Goal: Task Accomplishment & Management: Use online tool/utility

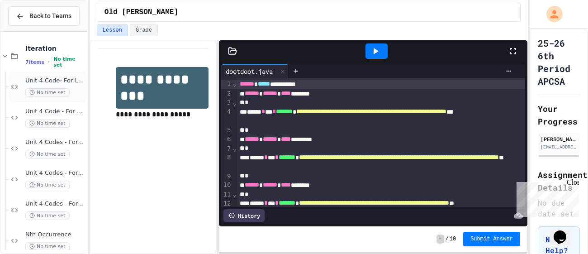
click at [60, 85] on div "Unit 4 Code- For Loops 1 No time set" at bounding box center [55, 87] width 60 height 20
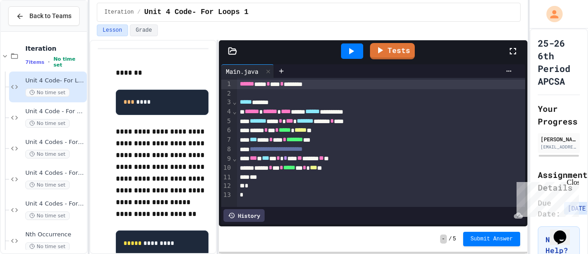
click at [347, 48] on icon at bounding box center [350, 51] width 11 height 11
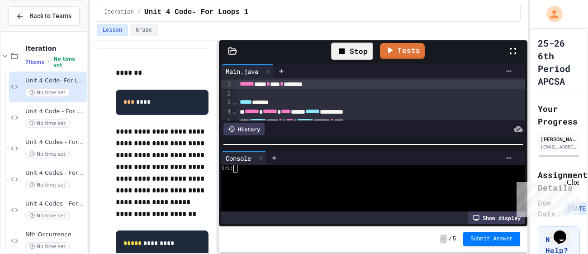
click at [271, 179] on div at bounding box center [369, 176] width 297 height 8
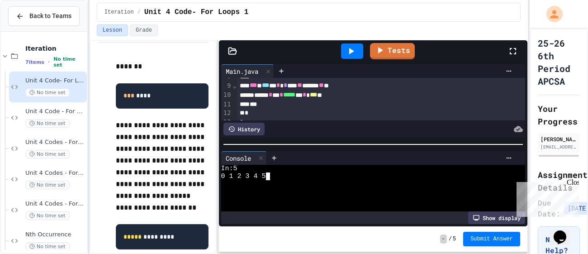
scroll to position [74, 0]
click at [307, 84] on div "*** * *** * * * *** ** ****** ** **" at bounding box center [381, 84] width 288 height 9
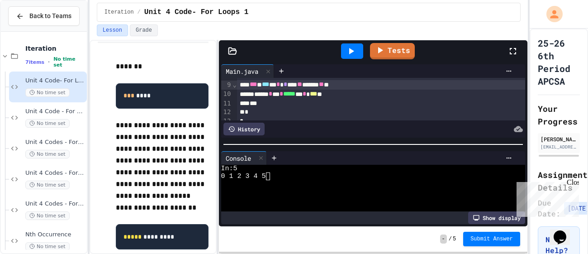
click at [353, 53] on icon at bounding box center [350, 51] width 11 height 11
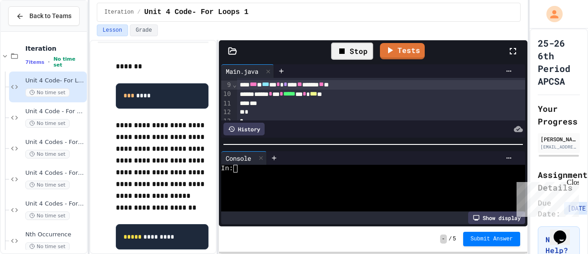
click at [262, 183] on div at bounding box center [369, 184] width 297 height 8
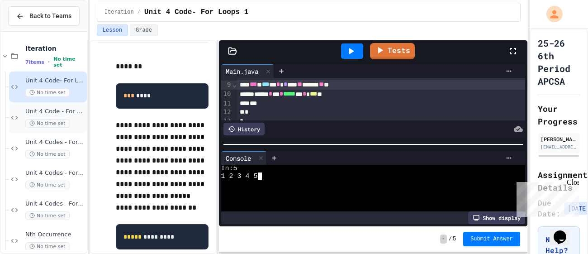
click at [69, 120] on div "No time set" at bounding box center [55, 123] width 60 height 9
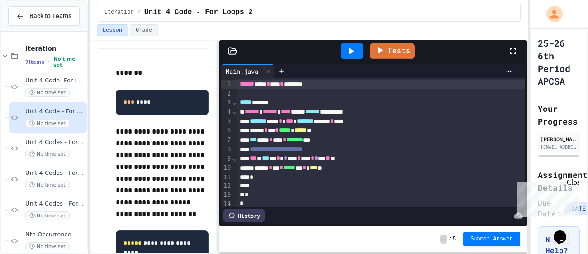
scroll to position [2, 0]
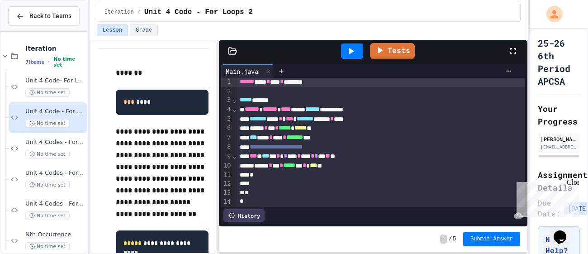
click at [349, 55] on icon at bounding box center [350, 51] width 11 height 11
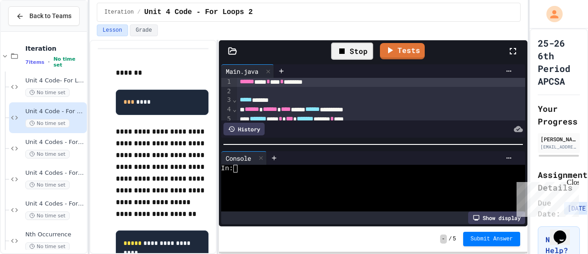
click at [341, 200] on div at bounding box center [369, 199] width 297 height 8
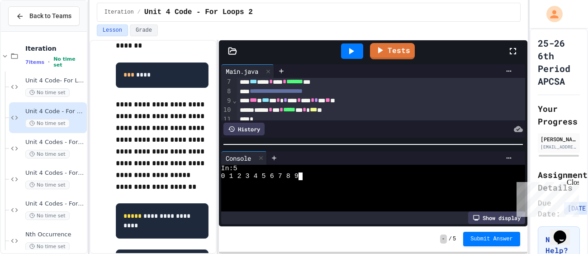
scroll to position [56, 0]
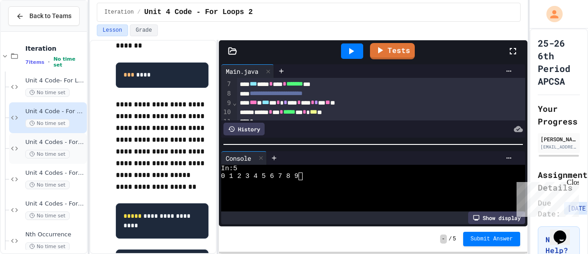
click at [28, 141] on span "Unit 4 Codes - For Loops 3" at bounding box center [55, 142] width 60 height 8
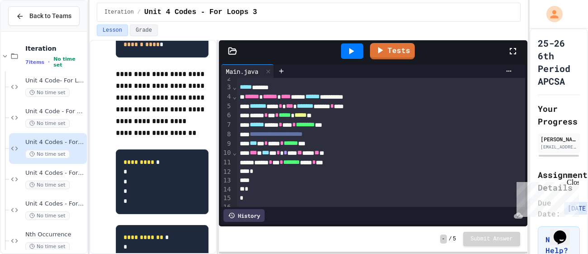
scroll to position [16, 0]
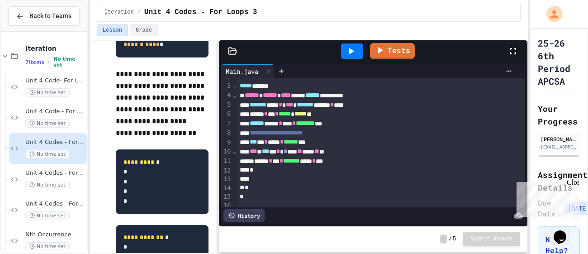
click at [355, 138] on div "*** * * **** * ****** ***" at bounding box center [381, 141] width 288 height 9
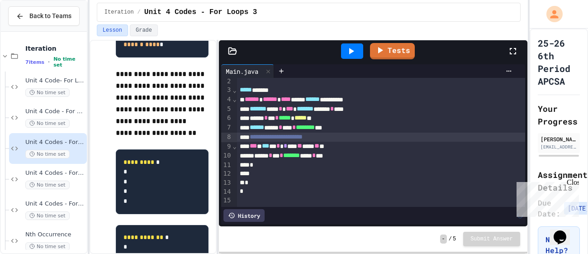
scroll to position [11, 0]
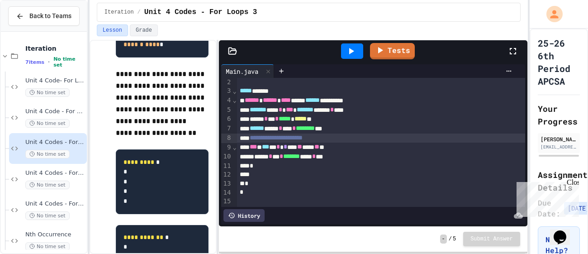
click at [338, 146] on div "*** * *** * * * *** ** **** ** **" at bounding box center [381, 146] width 288 height 9
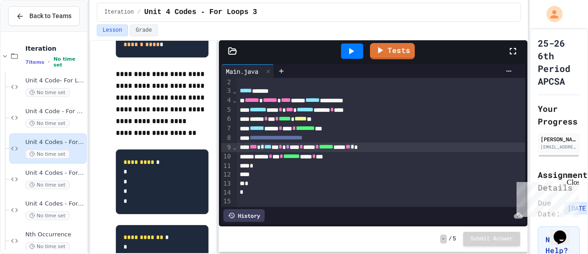
click at [358, 157] on div "****** * *** * ******* ***** * ***" at bounding box center [381, 156] width 288 height 9
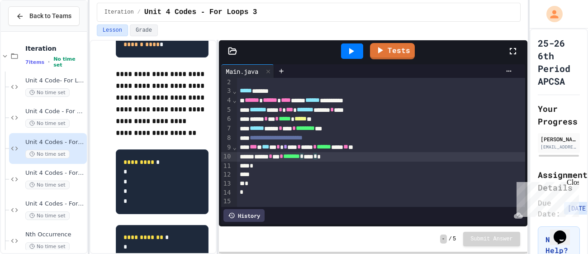
click at [349, 52] on icon at bounding box center [351, 51] width 5 height 6
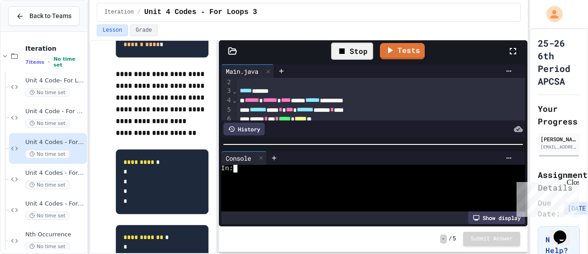
click at [303, 184] on div at bounding box center [369, 184] width 297 height 8
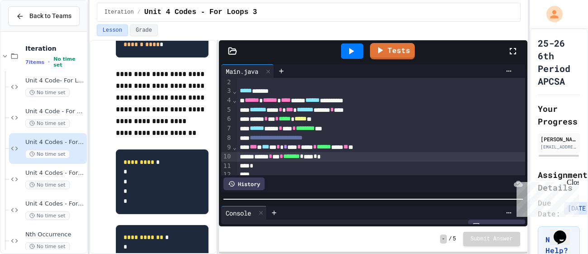
scroll to position [46, 0]
click at [338, 203] on div at bounding box center [373, 198] width 308 height 9
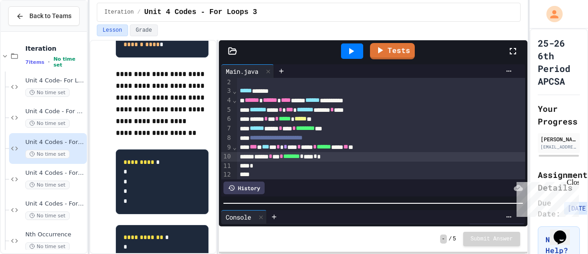
click at [418, 147] on div "*** * *** * * * *** * **** * ****** ***** ** **" at bounding box center [381, 146] width 288 height 9
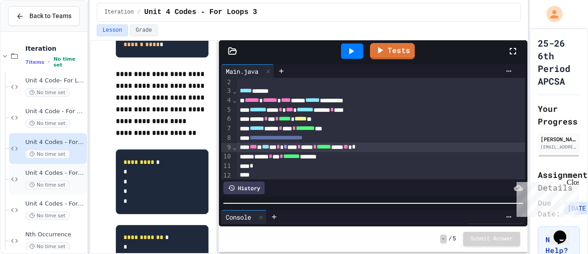
click at [73, 170] on span "Unit 4 Codes - For Loops 4" at bounding box center [55, 173] width 60 height 8
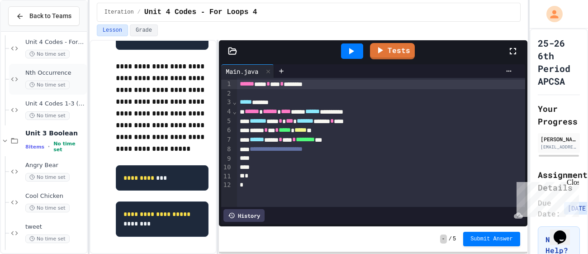
scroll to position [167, 0]
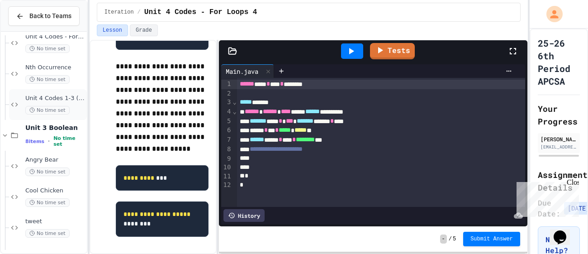
click at [58, 98] on span "Unit 4 Codes 1-3 (WHILE LOOPS ONLY)" at bounding box center [55, 98] width 60 height 8
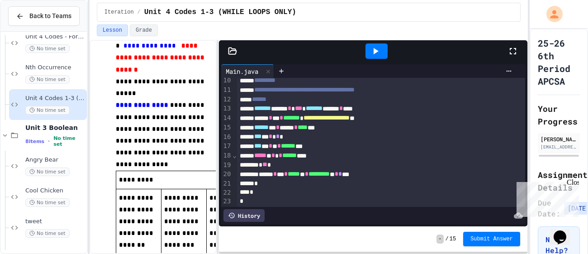
scroll to position [19, 0]
